Goal: Information Seeking & Learning: Learn about a topic

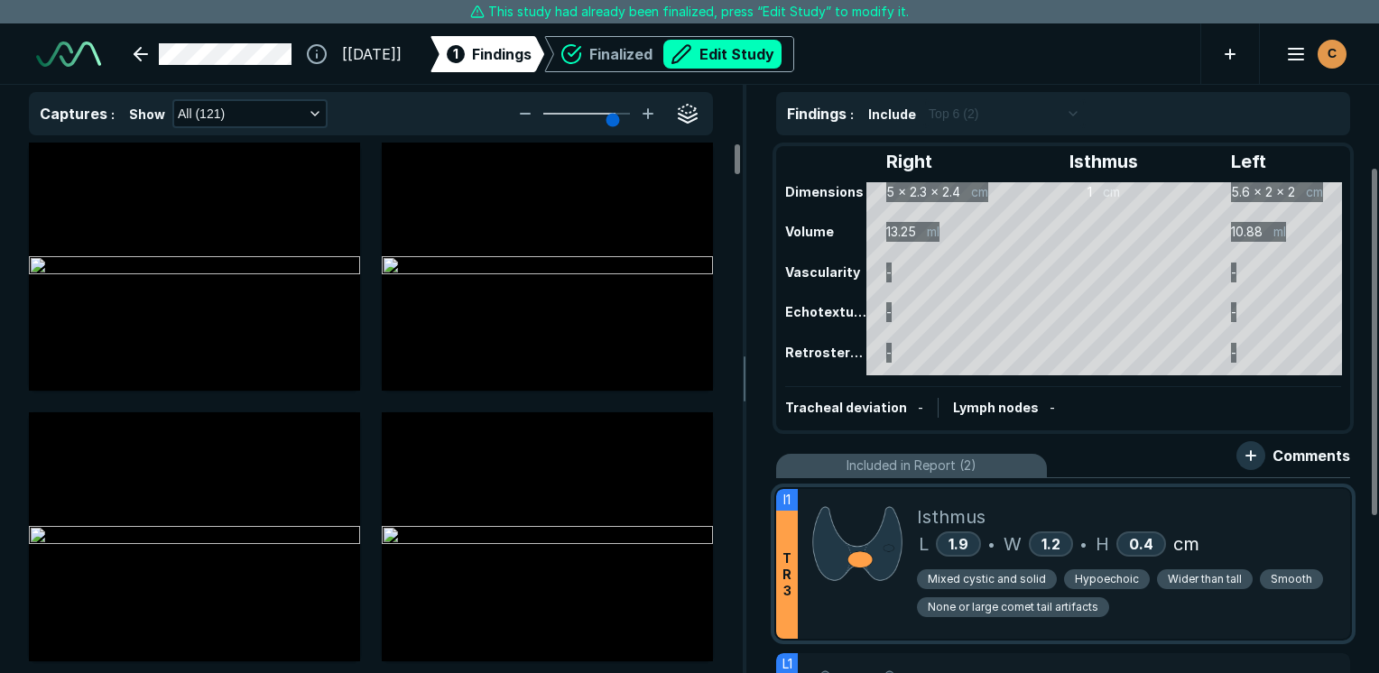
scroll to position [180, 0]
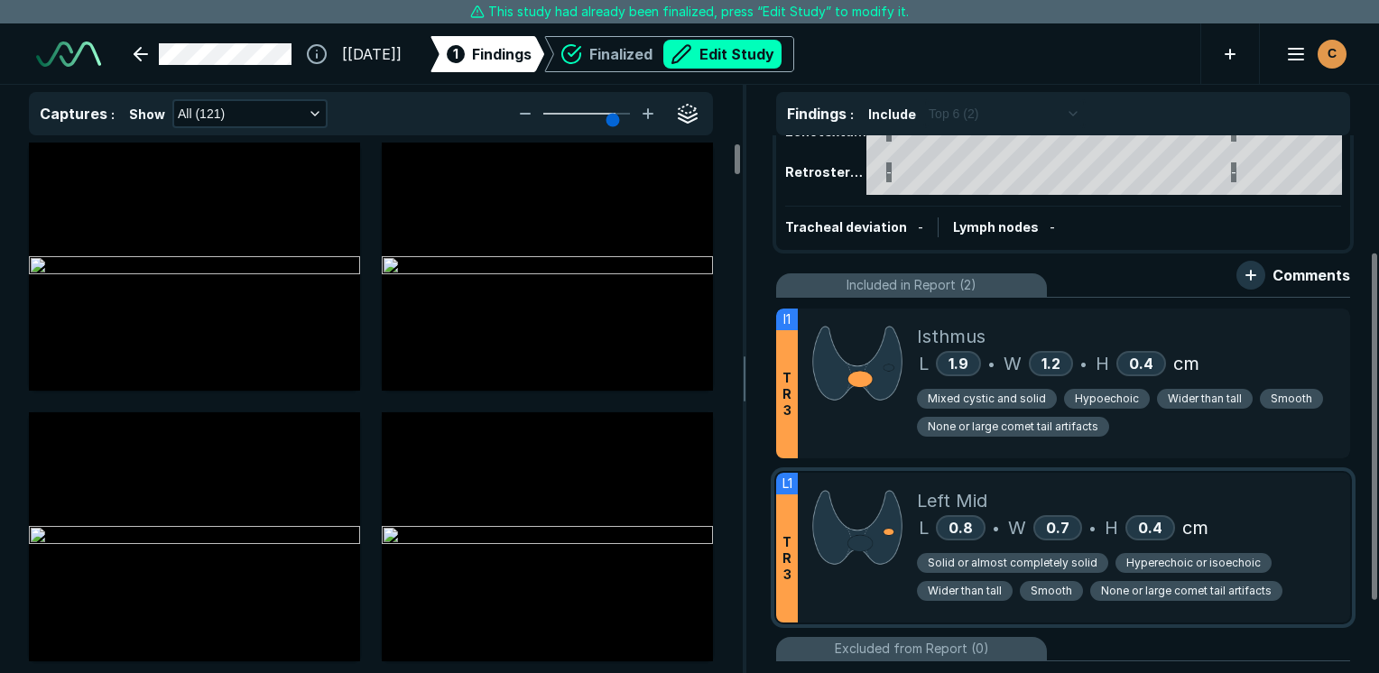
click at [1254, 525] on div "L 0.8 • W 0.7 • H 0.4 cm" at bounding box center [1126, 527] width 419 height 27
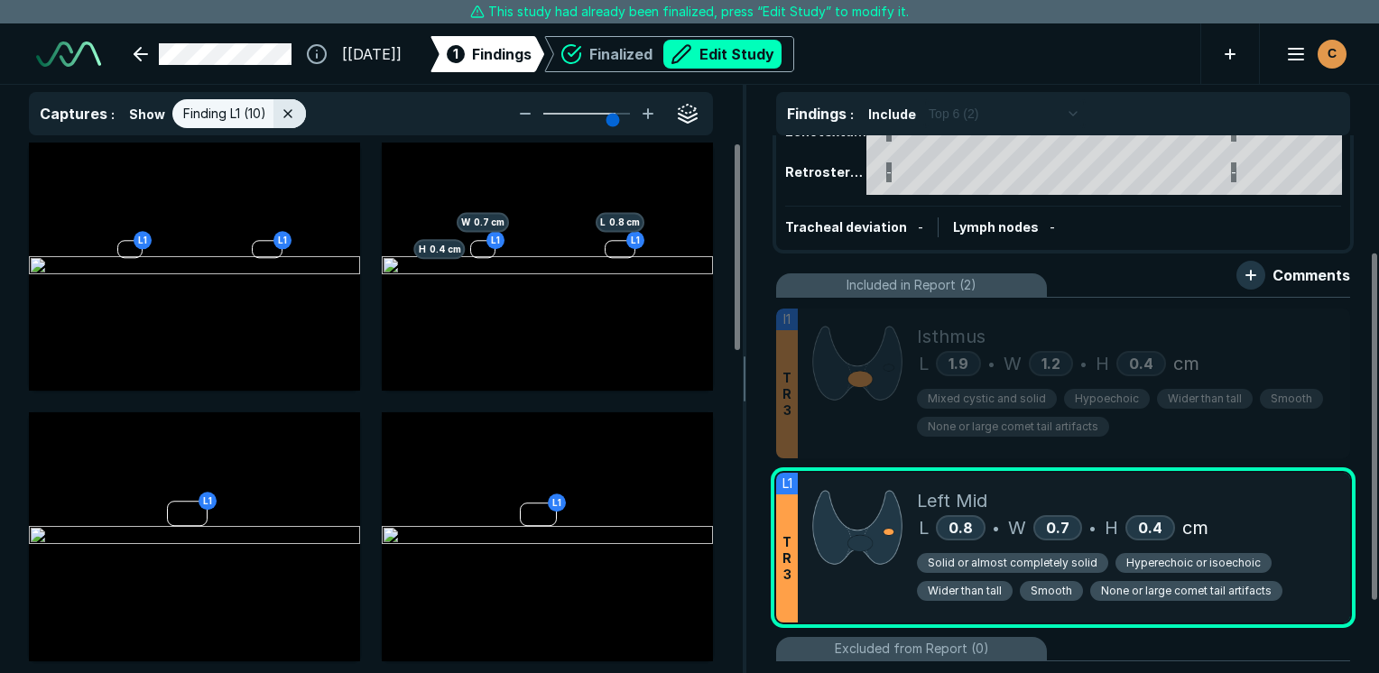
scroll to position [4511, 5369]
click at [1306, 518] on div "L 0.8 • W 0.7 • H 0.4 cm" at bounding box center [1126, 527] width 419 height 27
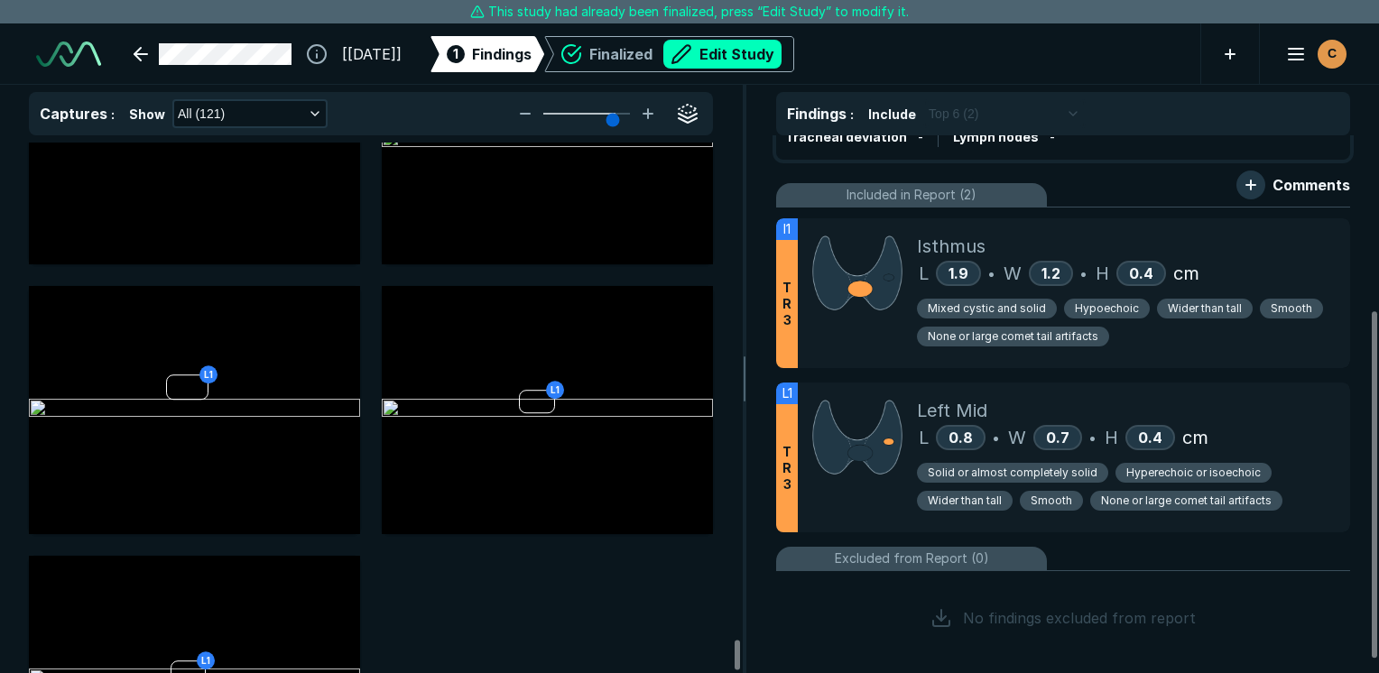
scroll to position [15952, 0]
